Goal: Find specific page/section: Find specific page/section

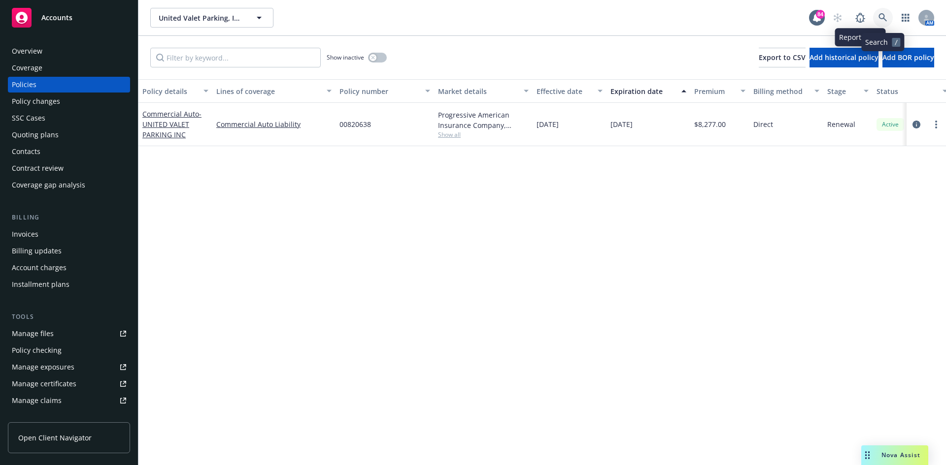
click at [886, 15] on icon at bounding box center [882, 17] width 9 height 9
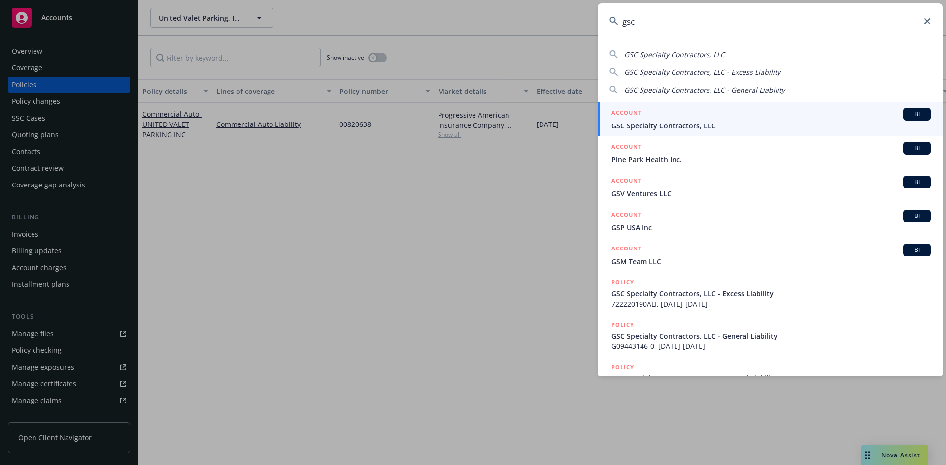
type input "gsc"
click at [629, 111] on h5 "ACCOUNT" at bounding box center [626, 114] width 30 height 12
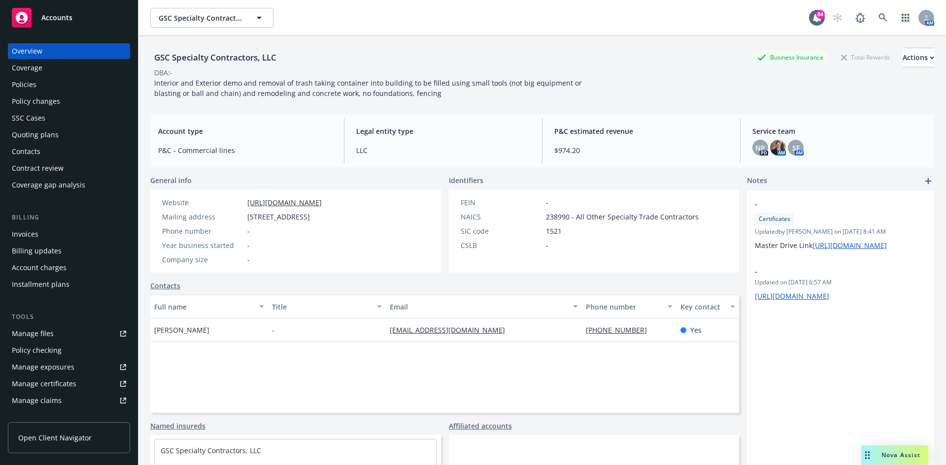
click at [61, 238] on div "Invoices" at bounding box center [69, 235] width 114 height 16
